Goal: Task Accomplishment & Management: Manage account settings

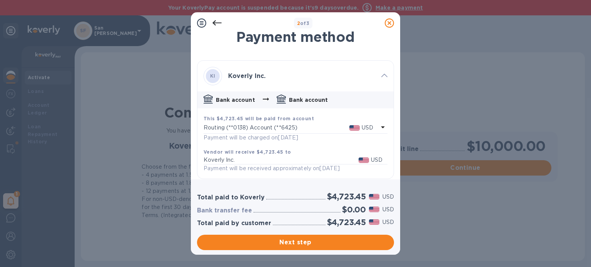
scroll to position [15, 0]
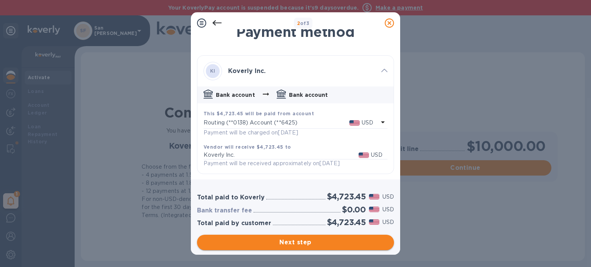
click at [289, 244] on span "Next step" at bounding box center [295, 242] width 185 height 9
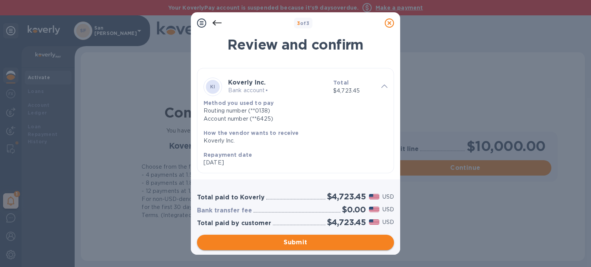
scroll to position [2, 0]
click at [391, 21] on icon at bounding box center [388, 22] width 9 height 9
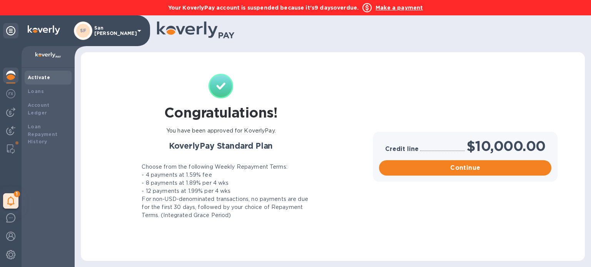
click at [403, 8] on b "Make a payment" at bounding box center [398, 8] width 47 height 6
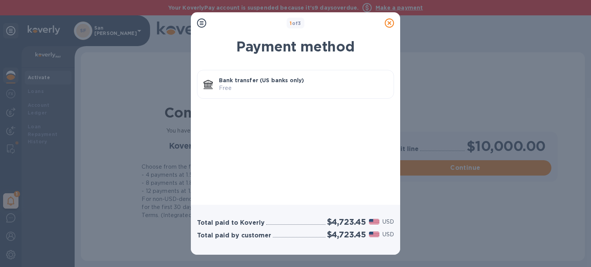
click at [267, 83] on p "Bank transfer (US banks only)" at bounding box center [303, 81] width 168 height 8
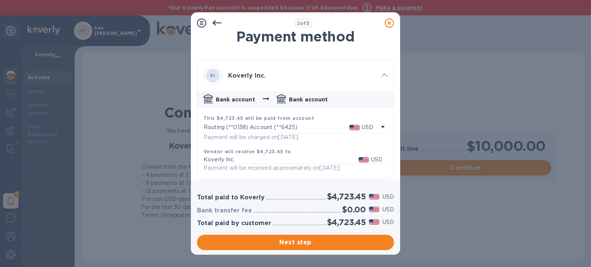
scroll to position [15, 0]
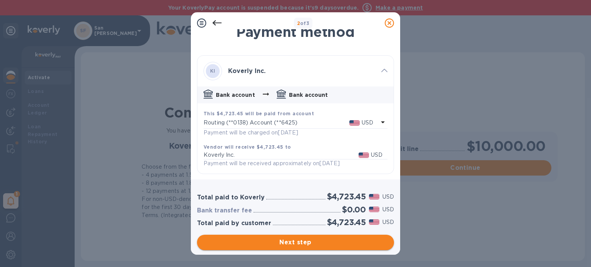
click at [288, 243] on span "Next step" at bounding box center [295, 242] width 185 height 9
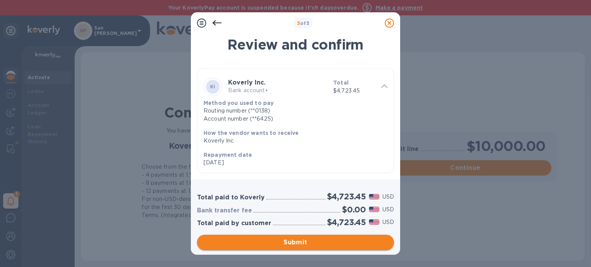
scroll to position [2, 0]
click at [290, 241] on span "Submit" at bounding box center [295, 242] width 185 height 9
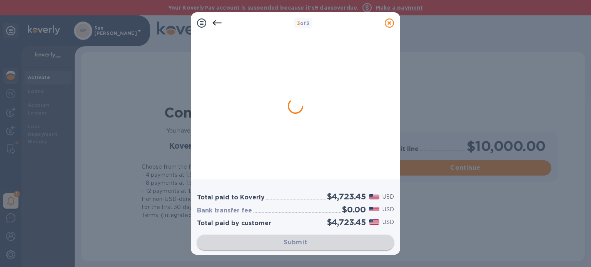
scroll to position [0, 0]
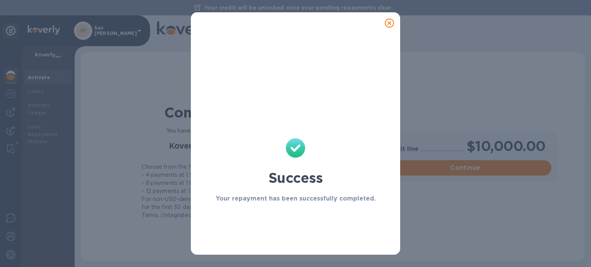
click at [430, 81] on div "Success Your repayment has been successfully completed." at bounding box center [295, 133] width 591 height 267
click at [388, 23] on icon at bounding box center [388, 22] width 9 height 9
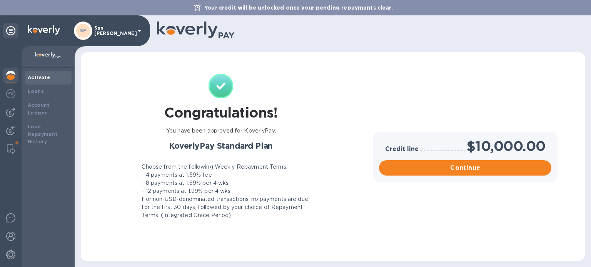
click at [251, 10] on b "Your credit will be unlocked once your pending repayments clear." at bounding box center [298, 8] width 188 height 6
click at [43, 78] on b "Activate" at bounding box center [39, 78] width 22 height 6
click at [9, 114] on img at bounding box center [10, 112] width 9 height 9
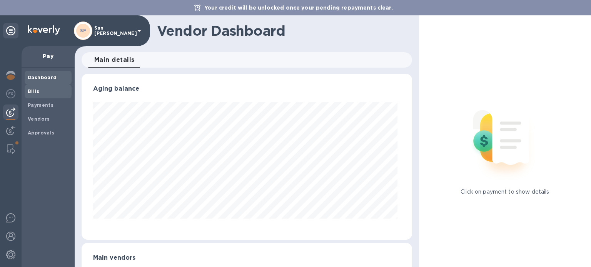
scroll to position [166, 327]
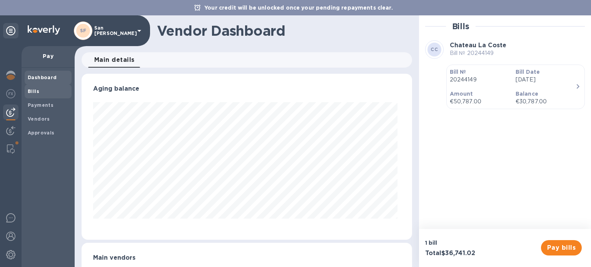
click at [40, 98] on div "Bills" at bounding box center [48, 92] width 47 height 14
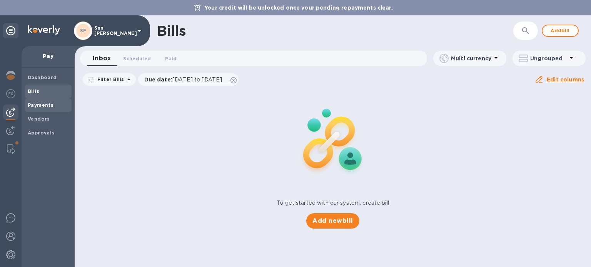
click at [43, 105] on b "Payments" at bounding box center [41, 105] width 26 height 6
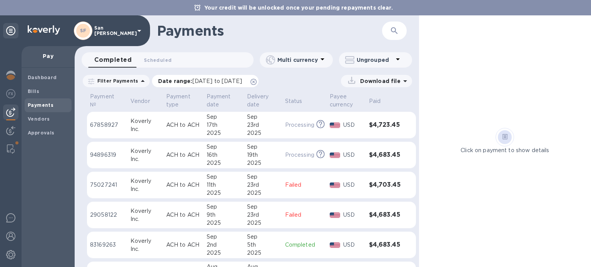
click at [256, 81] on icon at bounding box center [253, 82] width 6 height 6
click at [163, 60] on span "Scheduled 0" at bounding box center [158, 60] width 28 height 8
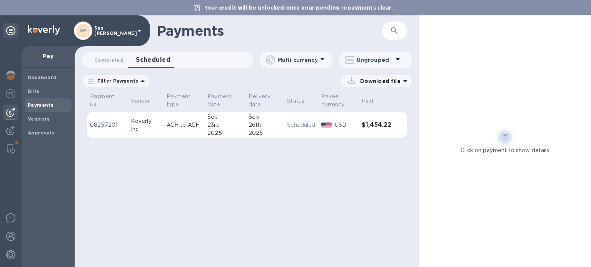
click at [0, 0] on icon at bounding box center [0, 0] width 0 height 0
click at [105, 58] on span "Completed 0" at bounding box center [108, 60] width 29 height 8
